Goal: Task Accomplishment & Management: Manage account settings

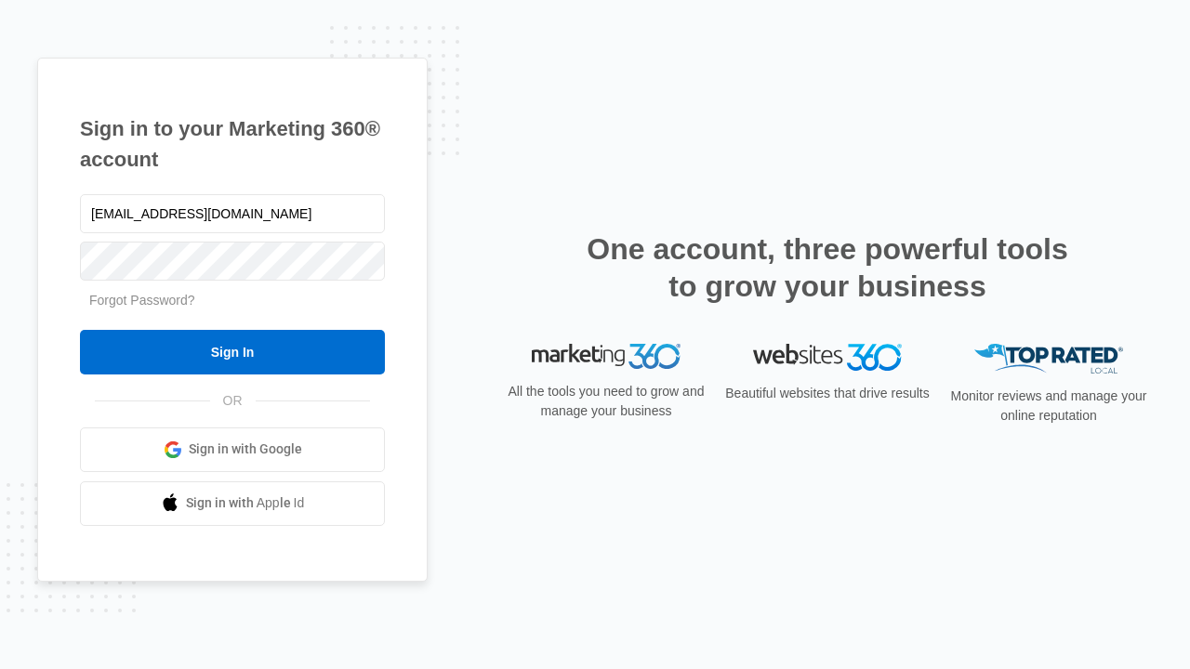
type input "[EMAIL_ADDRESS][DOMAIN_NAME]"
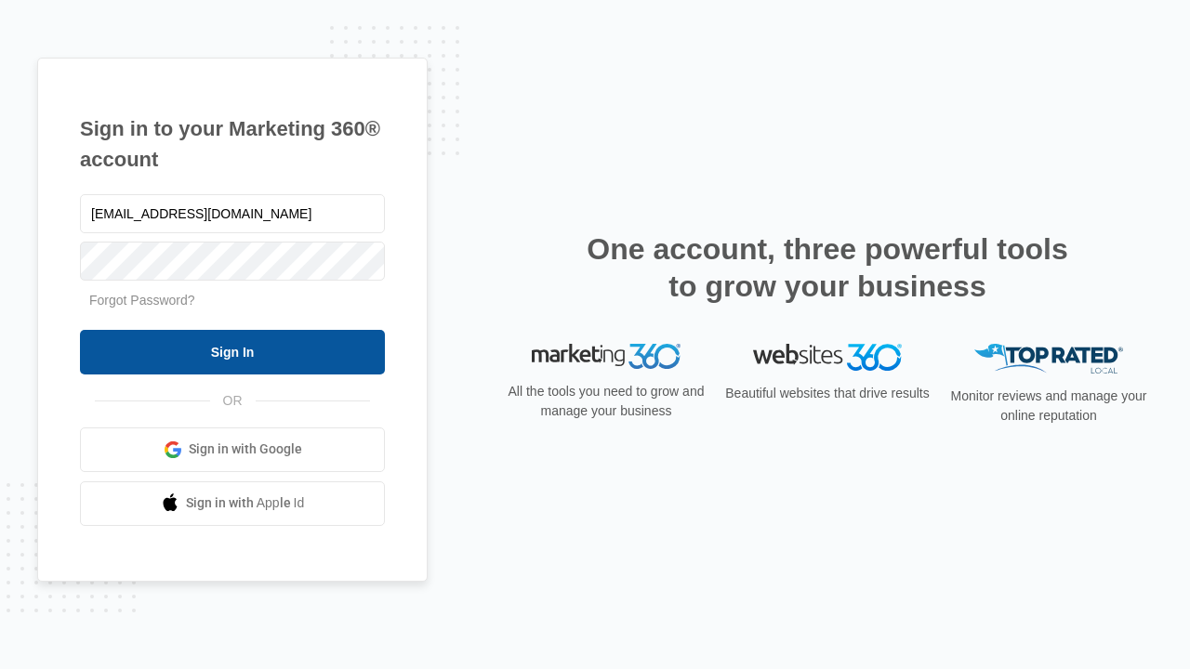
click at [232, 351] on input "Sign In" at bounding box center [232, 352] width 305 height 45
